Goal: Find specific page/section: Find specific page/section

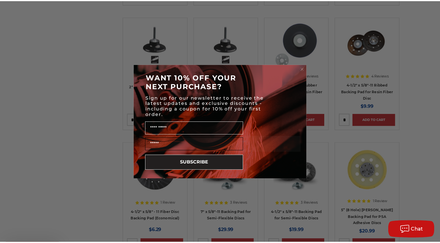
scroll to position [611, 0]
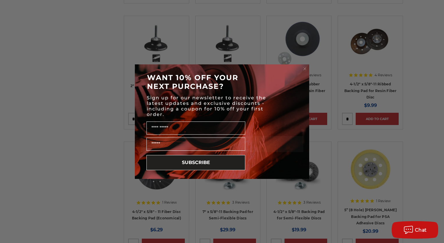
click at [305, 69] on circle "Close dialog" at bounding box center [305, 69] width 6 height 6
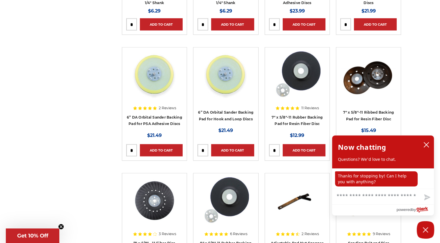
scroll to position [1309, 0]
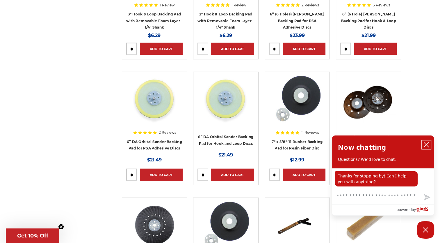
click at [426, 146] on icon "close chatbox" at bounding box center [426, 145] width 6 height 6
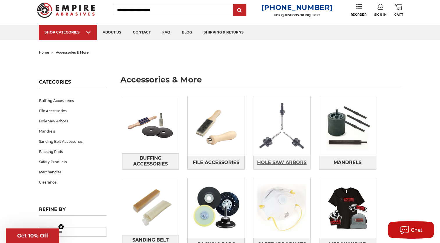
scroll to position [0, 0]
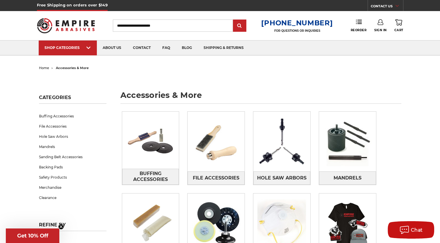
click at [129, 24] on input "Search" at bounding box center [173, 25] width 120 height 12
type input "******"
click at [234, 20] on input "submit" at bounding box center [240, 26] width 12 height 12
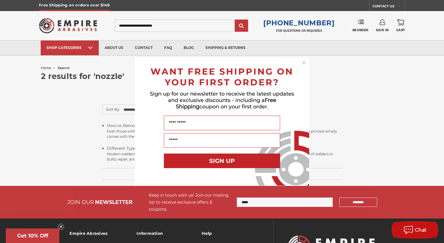
click at [130, 26] on div "Close dialog WANT FREE SHIPPING ON YOUR FIRST ORDER? Sign up for our newsletter…" at bounding box center [222, 121] width 444 height 243
click at [304, 63] on icon "Close dialog" at bounding box center [304, 62] width 2 height 2
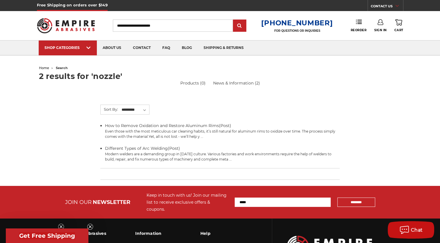
click at [126, 23] on input "Search" at bounding box center [173, 25] width 120 height 12
type input "*"
type input "******"
click at [234, 20] on input "submit" at bounding box center [240, 26] width 12 height 12
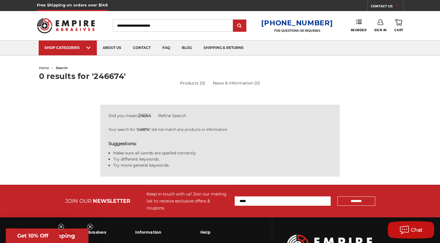
click at [128, 27] on input "Search" at bounding box center [173, 25] width 120 height 12
type input "*"
type input "******"
click at [270, 80] on ul "Products (0) News & Information (0)" at bounding box center [220, 83] width 362 height 6
click at [243, 29] on input "submit" at bounding box center [240, 26] width 12 height 12
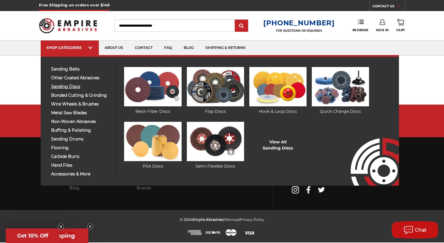
click at [69, 85] on span "sanding discs" at bounding box center [81, 86] width 60 height 4
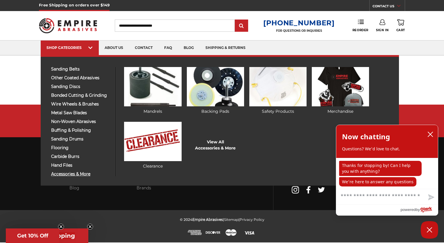
click at [69, 174] on span "accessories & more" at bounding box center [81, 174] width 60 height 4
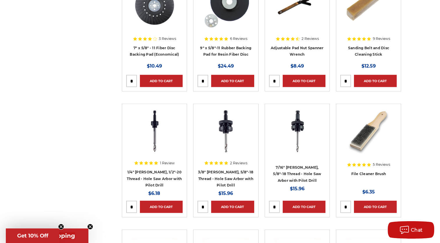
scroll to position [1383, 0]
